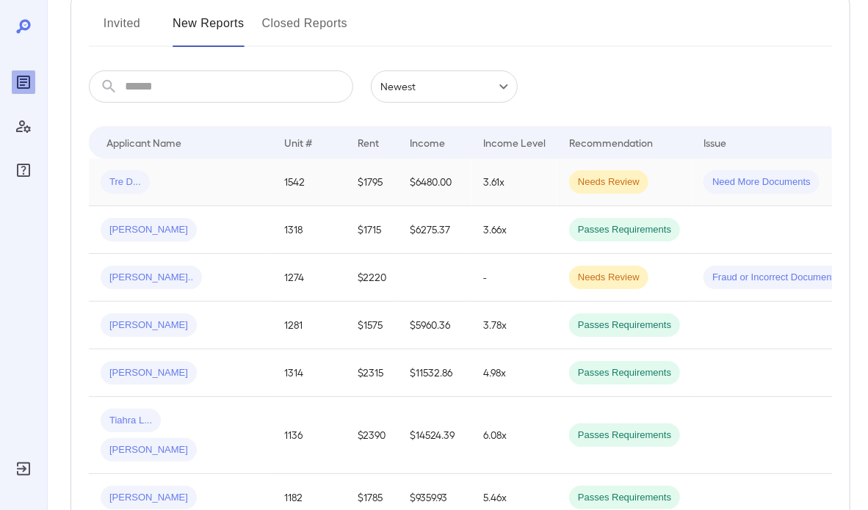
scroll to position [294, 0]
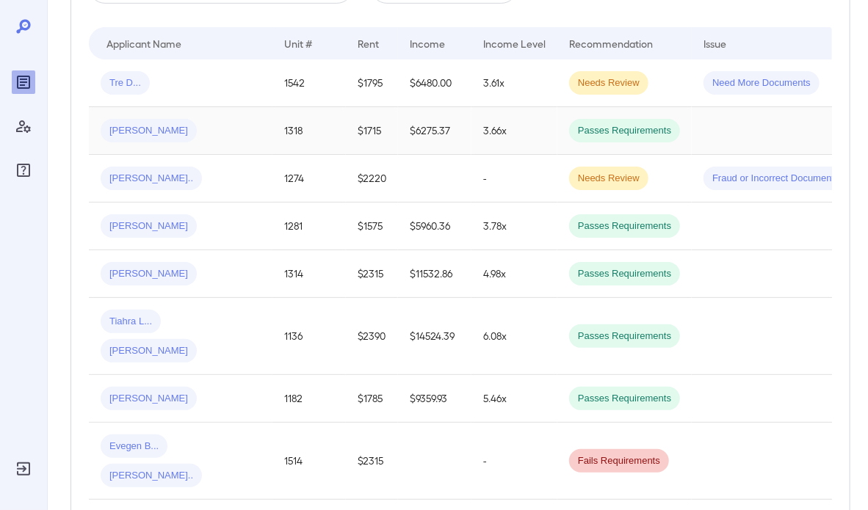
click at [382, 140] on td "$1715" at bounding box center [372, 131] width 52 height 48
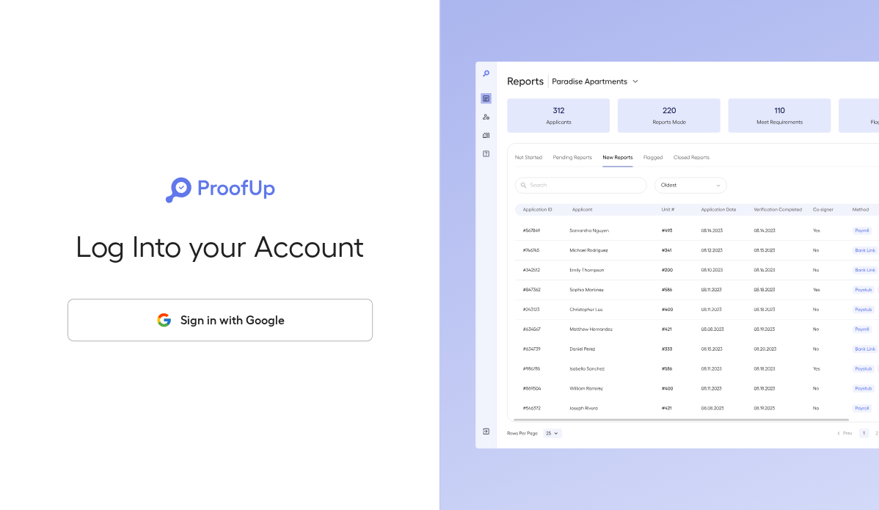
click at [230, 324] on button "Sign in with Google" at bounding box center [220, 320] width 305 height 43
click at [262, 326] on button "Sign in with Google" at bounding box center [220, 320] width 305 height 43
click at [226, 319] on button "Sign in with Google" at bounding box center [220, 320] width 305 height 43
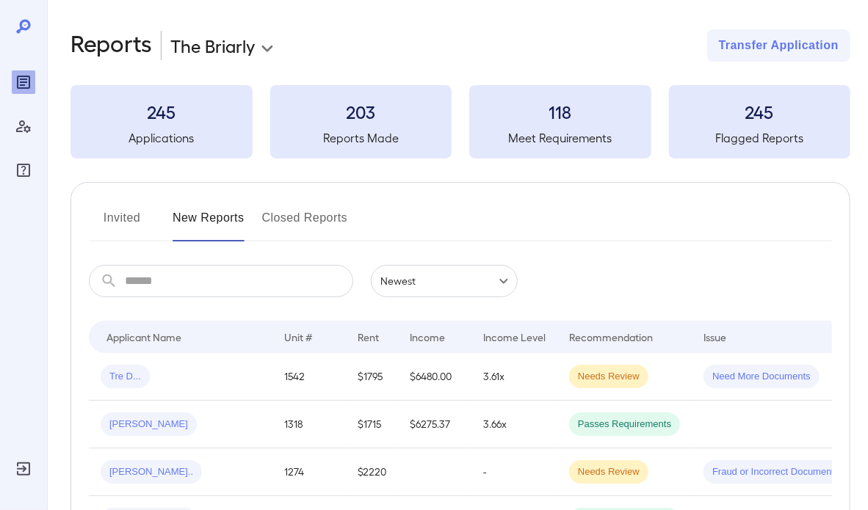
click at [336, 370] on td "1542" at bounding box center [308, 377] width 73 height 48
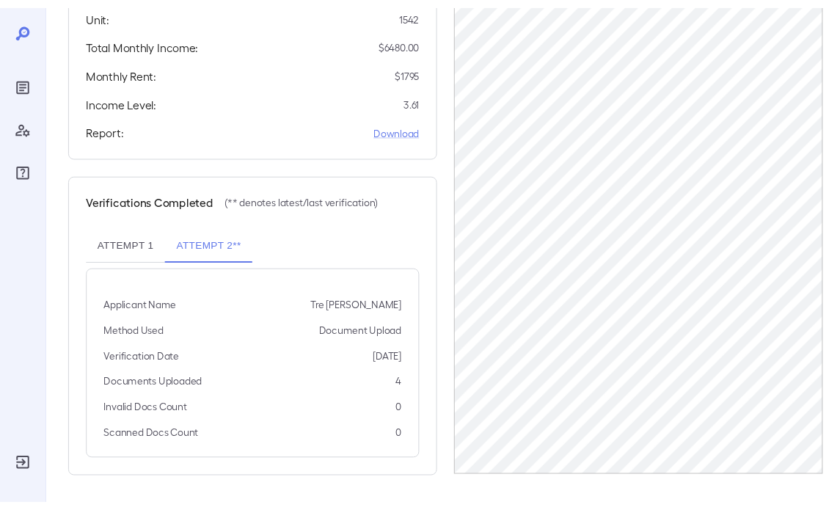
scroll to position [334, 0]
